Goal: Navigation & Orientation: Go to known website

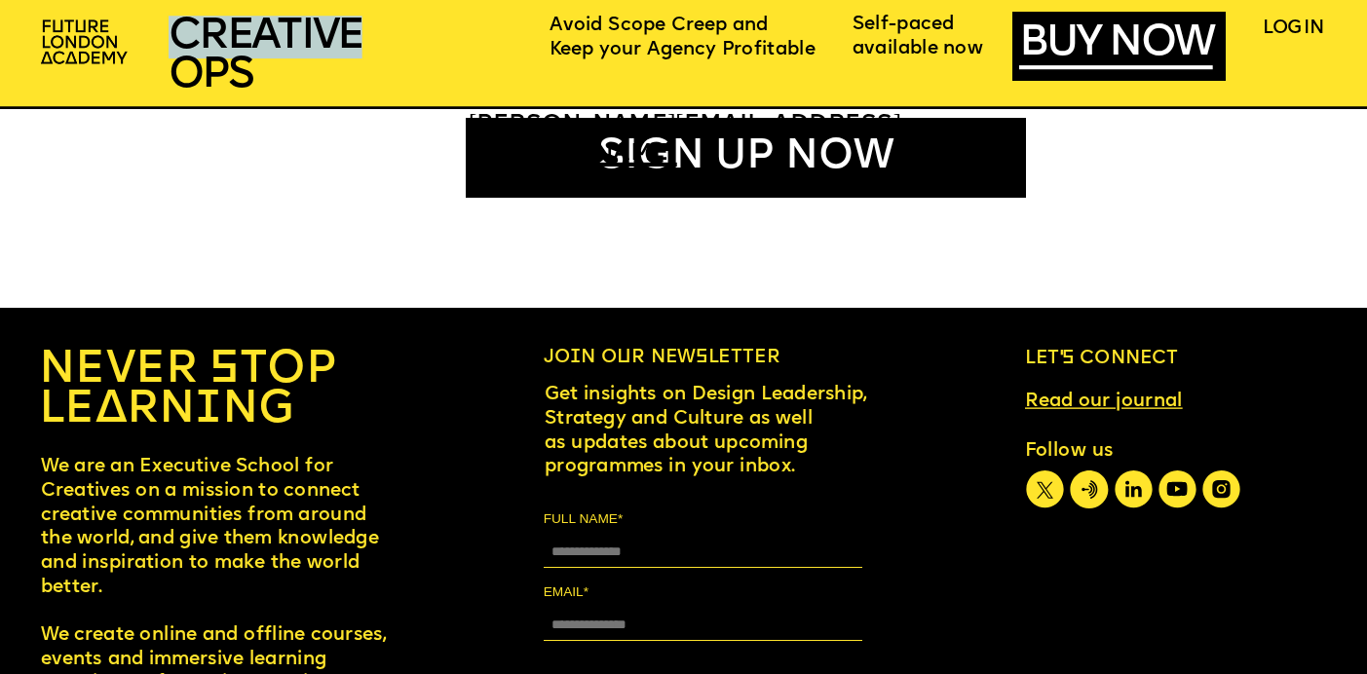
scroll to position [11186, 0]
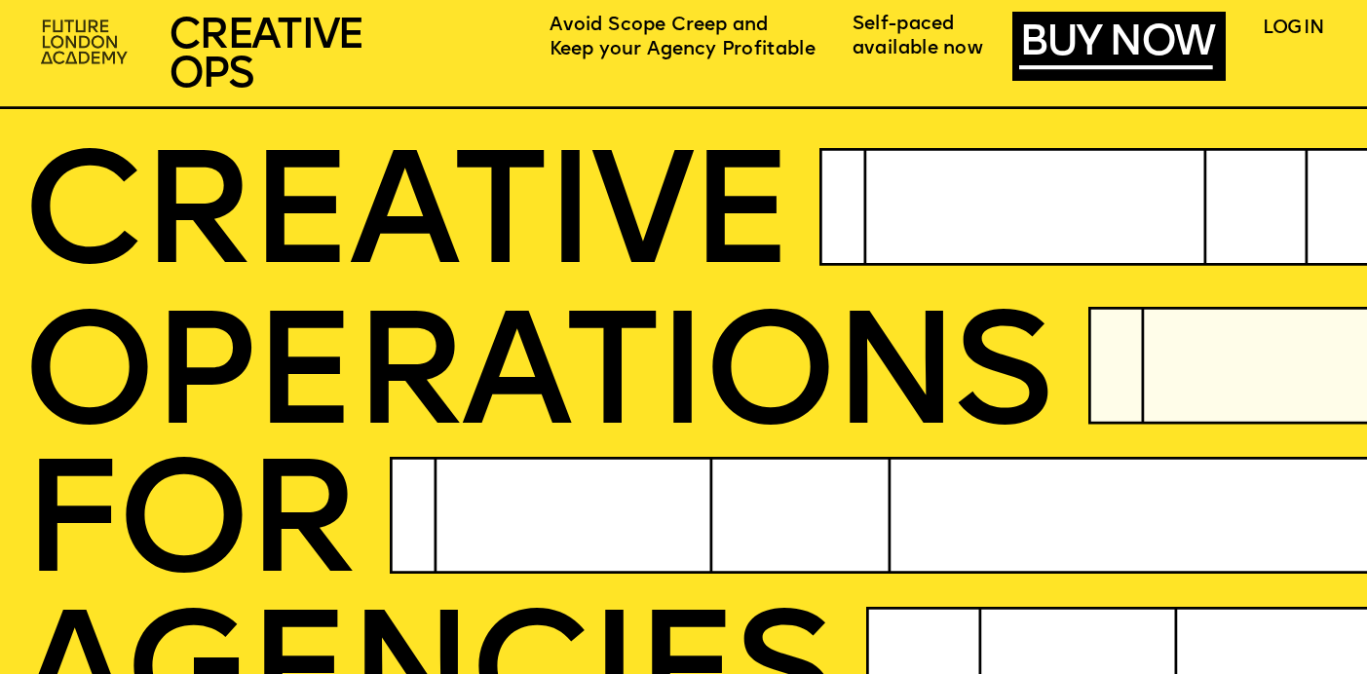
click at [86, 50] on img at bounding box center [85, 43] width 105 height 62
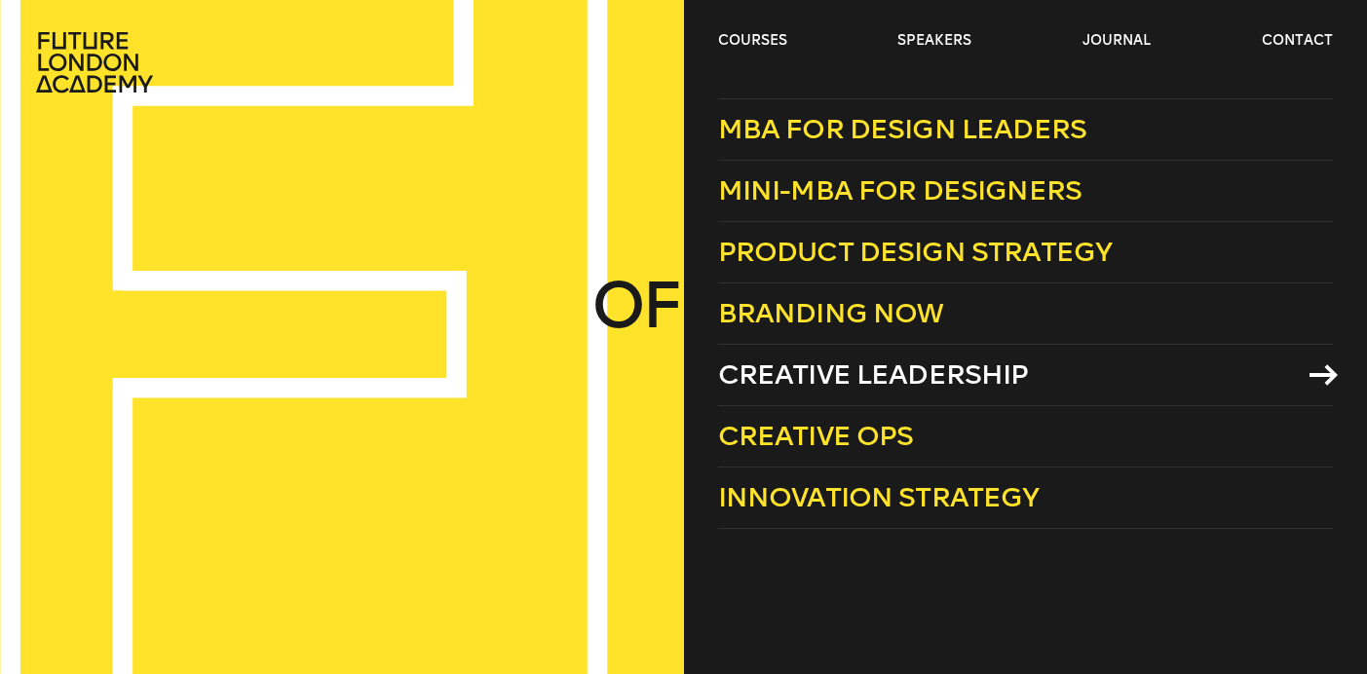
click at [799, 367] on span "Creative Leadership" at bounding box center [873, 375] width 311 height 32
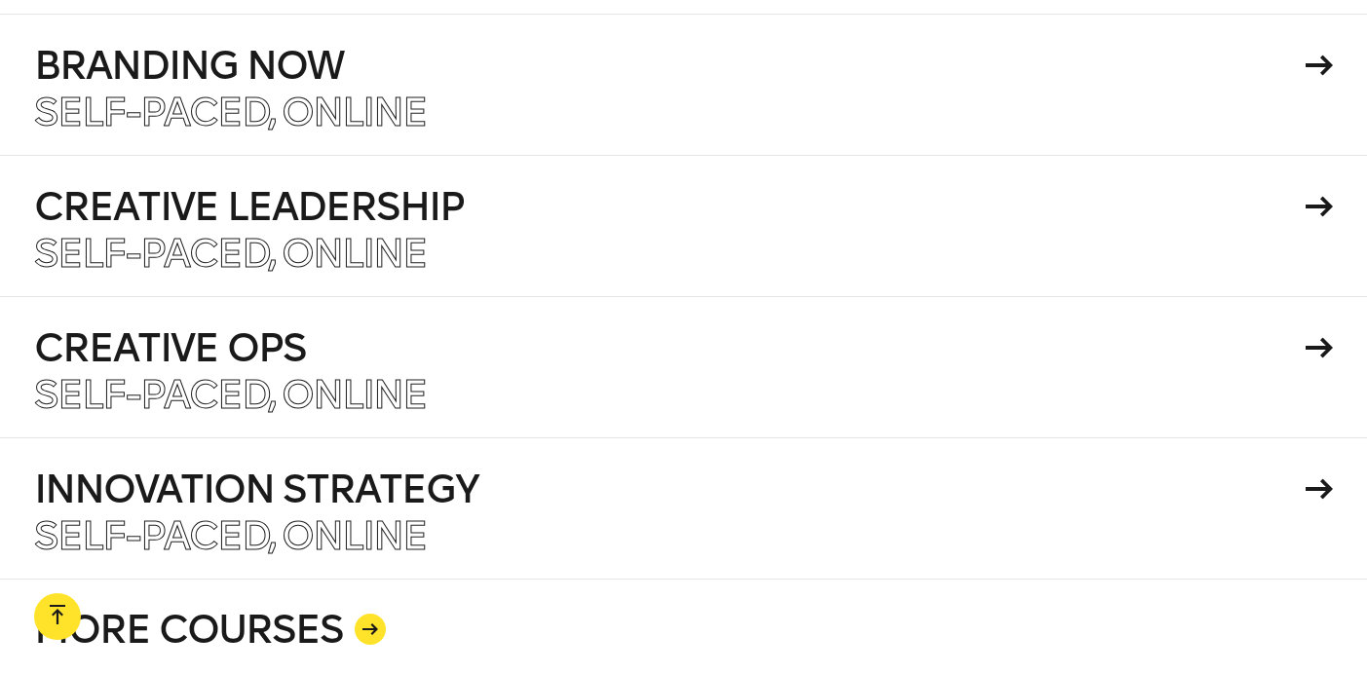
scroll to position [3342, 0]
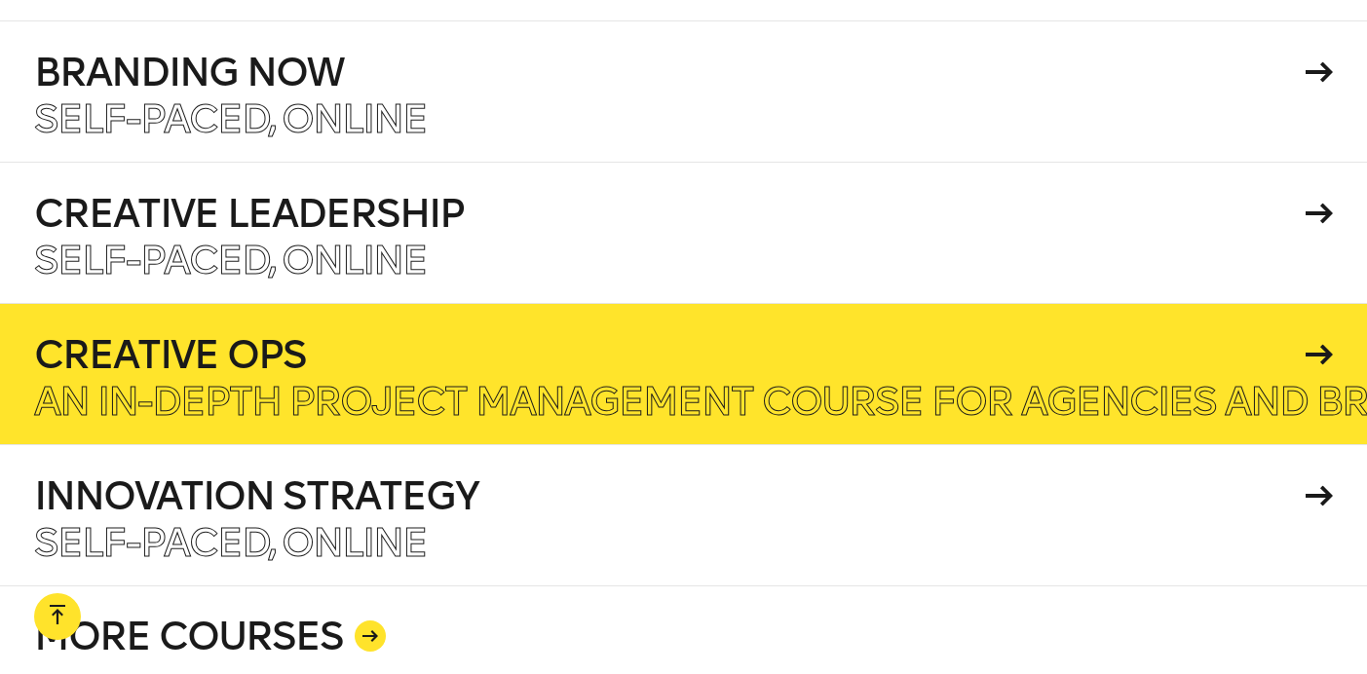
click at [541, 360] on h4 "Creative Ops" at bounding box center [666, 354] width 1265 height 39
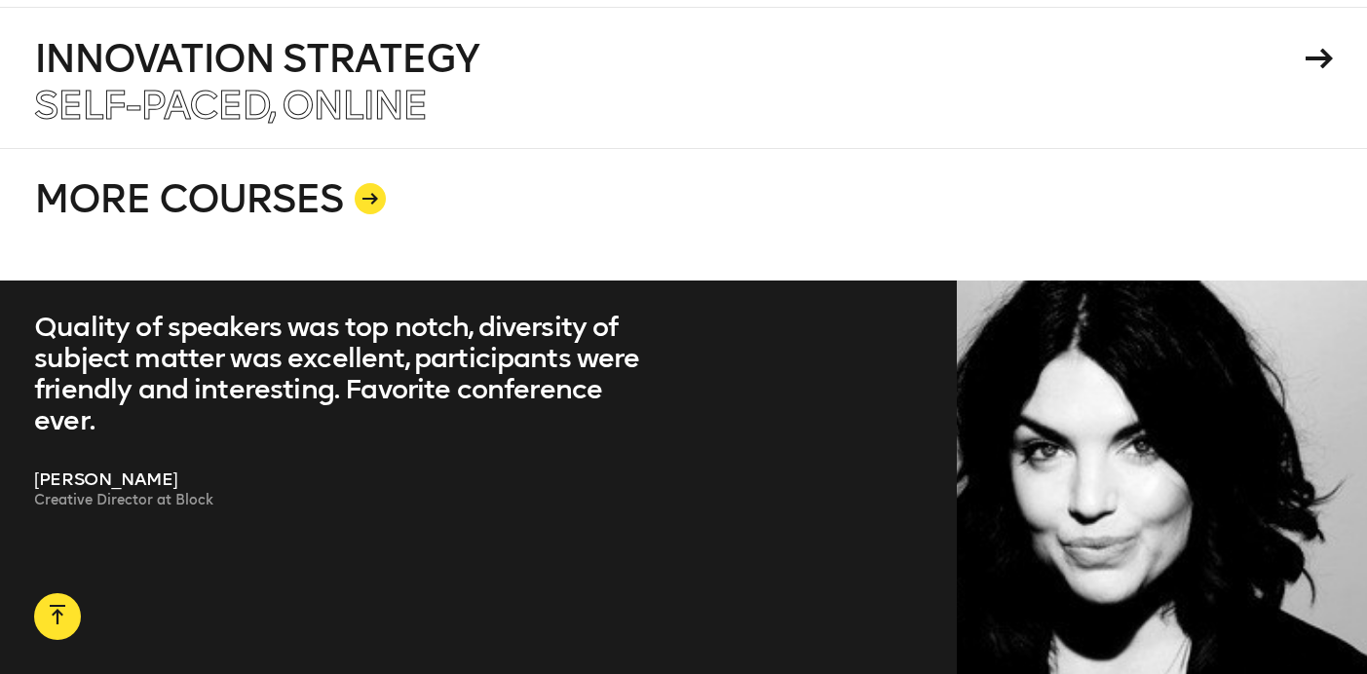
scroll to position [3801, 0]
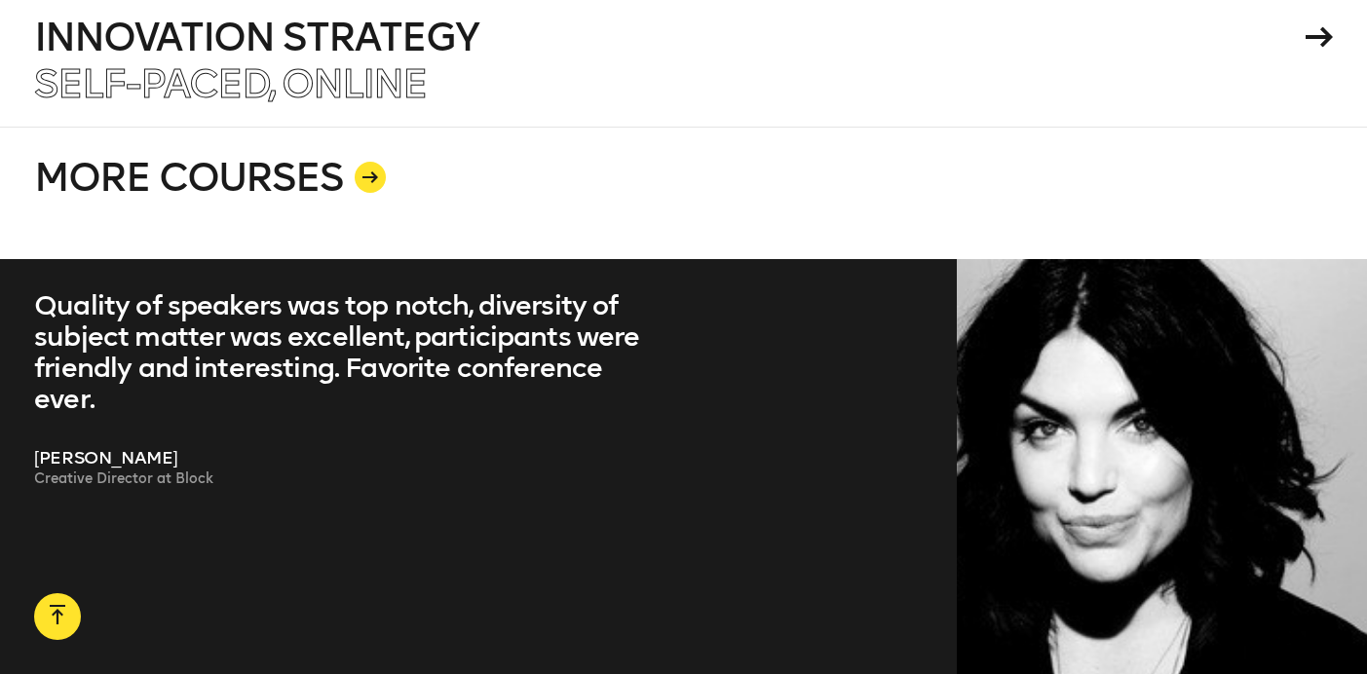
click at [370, 177] on icon at bounding box center [370, 177] width 16 height 12
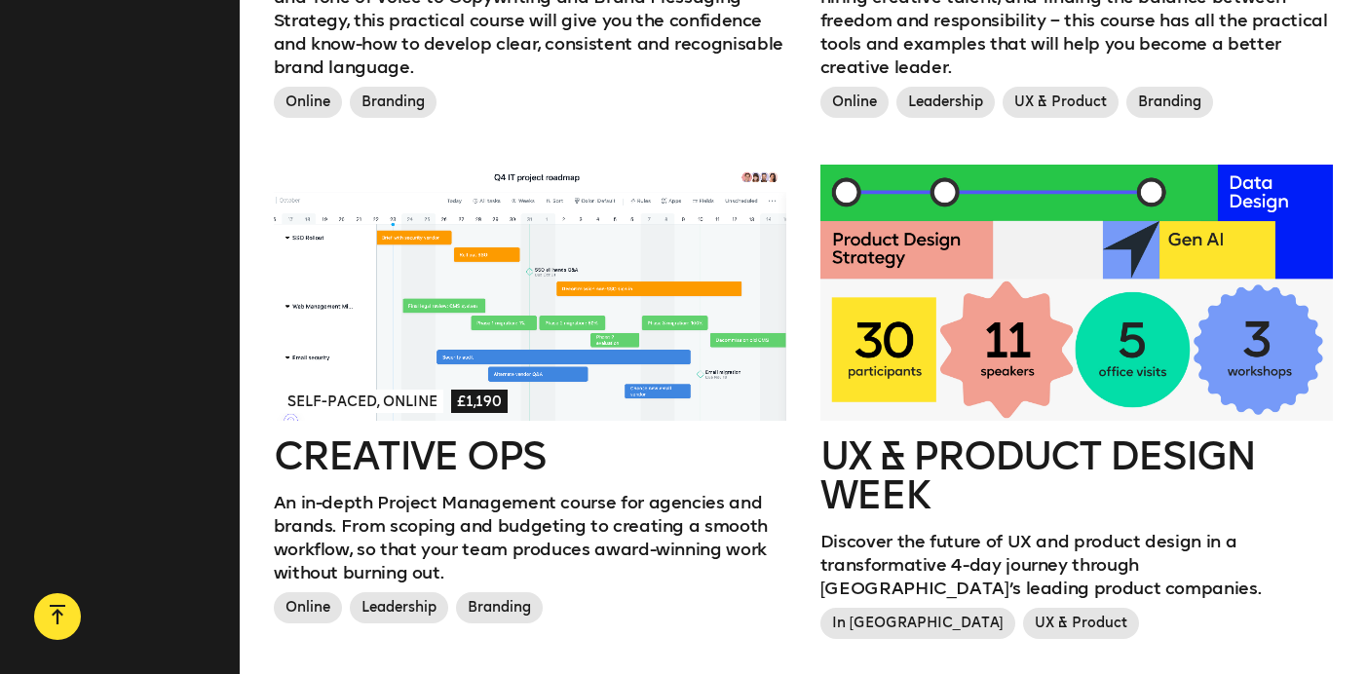
scroll to position [2090, 0]
